Goal: Find contact information: Obtain details needed to contact an individual or organization

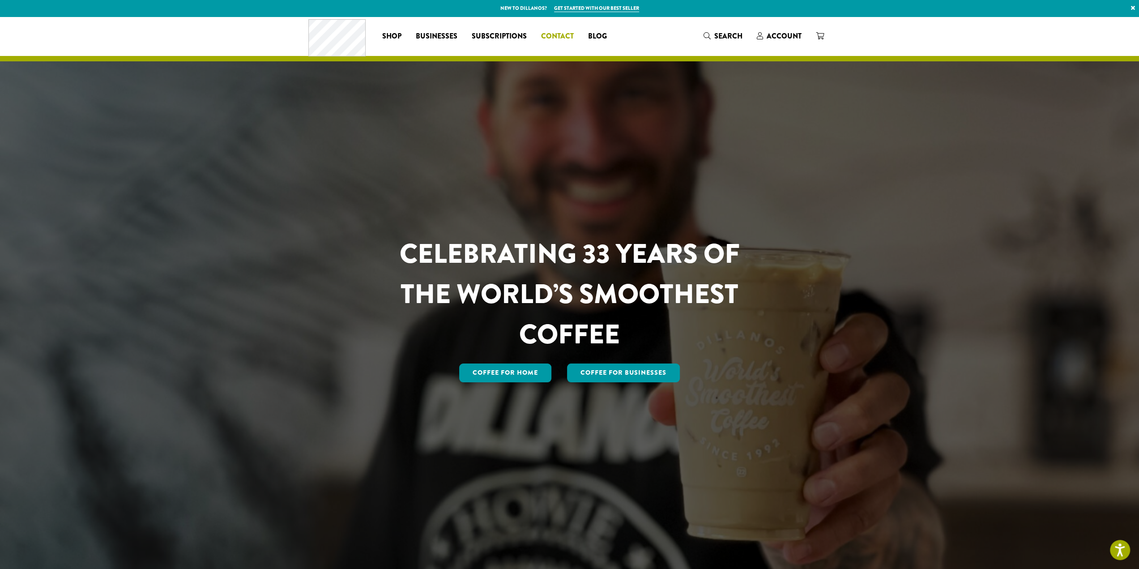
click at [560, 35] on span "Contact" at bounding box center [557, 36] width 33 height 11
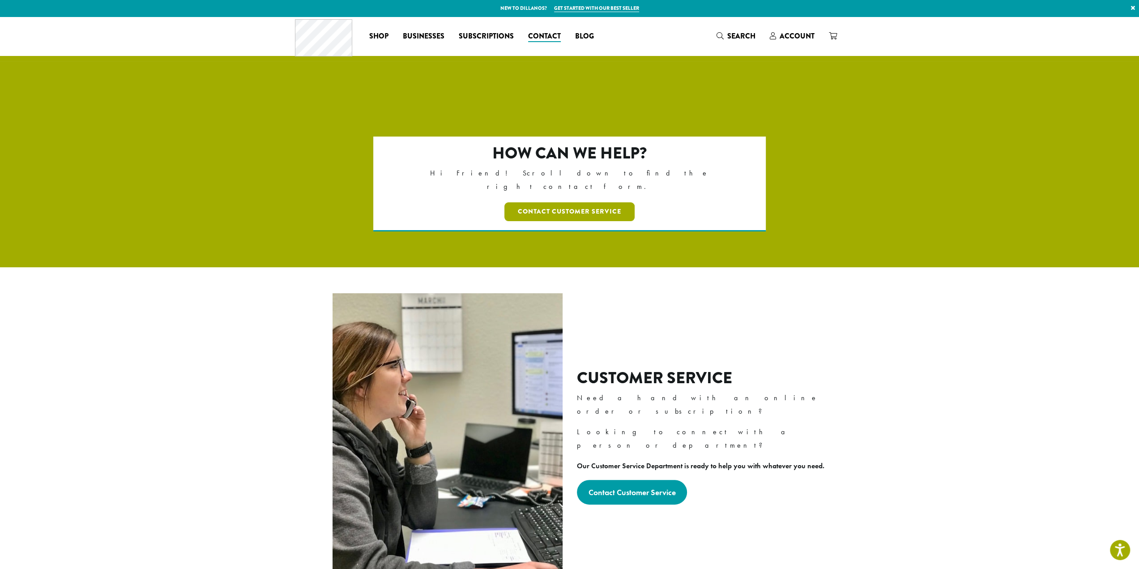
click at [572, 202] on link "Contact Customer Service" at bounding box center [569, 211] width 130 height 19
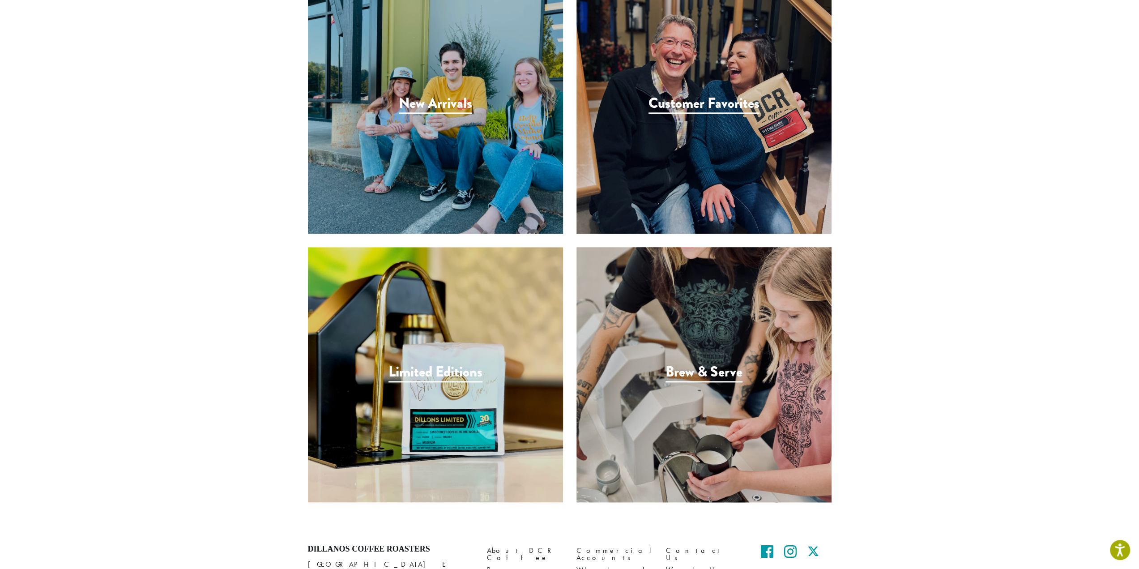
scroll to position [940, 0]
